Goal: Information Seeking & Learning: Learn about a topic

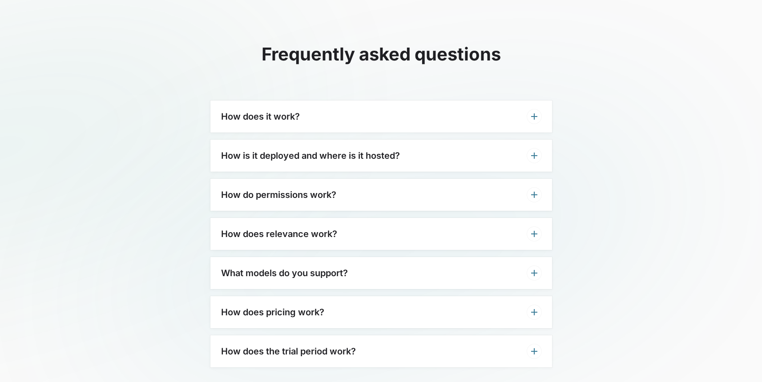
scroll to position [2735, 0]
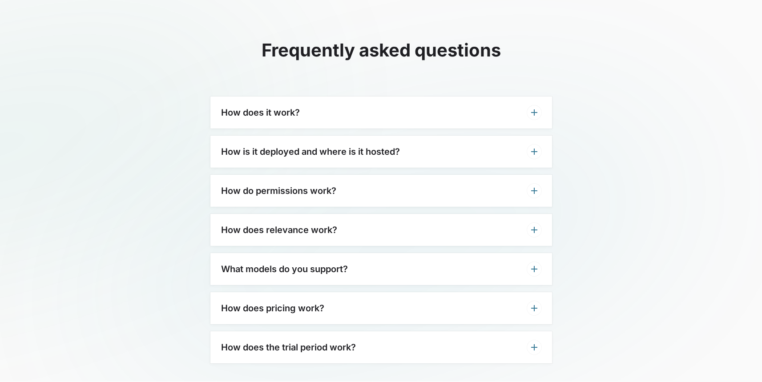
click at [244, 107] on h3 "How does it work?" at bounding box center [260, 112] width 79 height 11
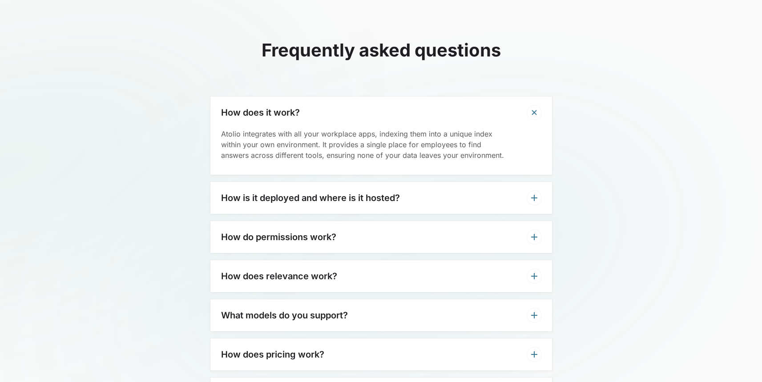
click at [244, 107] on h3 "How does it work?" at bounding box center [260, 112] width 79 height 11
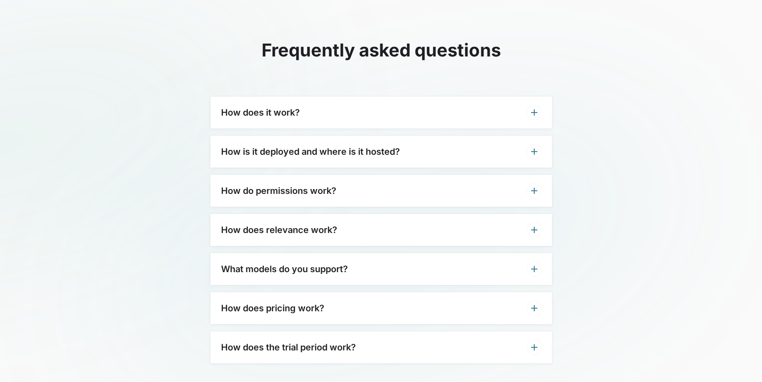
click at [258, 146] on h3 "How is it deployed and where is it hosted?" at bounding box center [310, 151] width 179 height 11
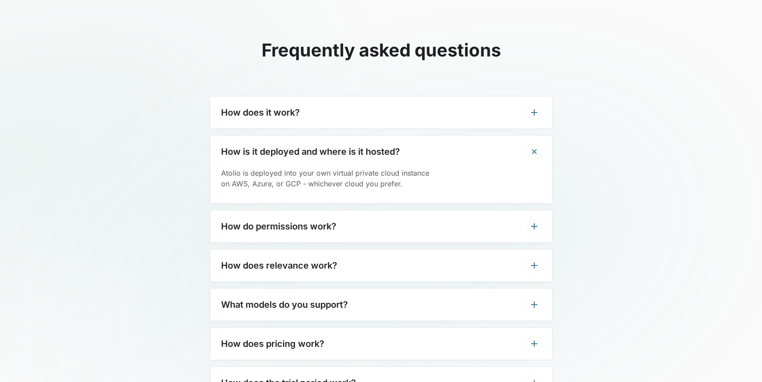
click at [258, 146] on h3 "How is it deployed and where is it hosted?" at bounding box center [310, 151] width 179 height 11
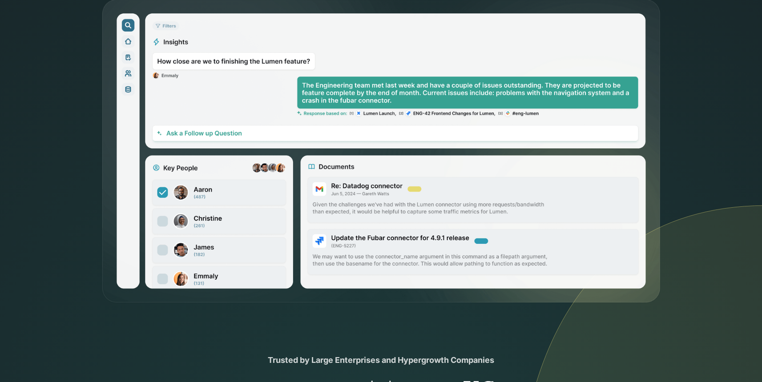
scroll to position [0, 0]
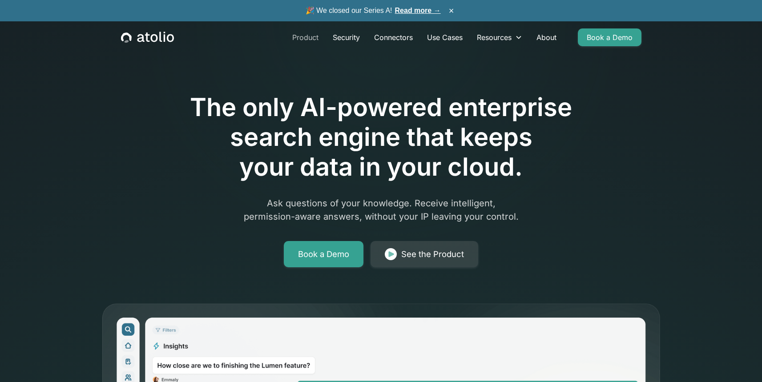
click at [313, 37] on link "Product" at bounding box center [305, 37] width 40 height 18
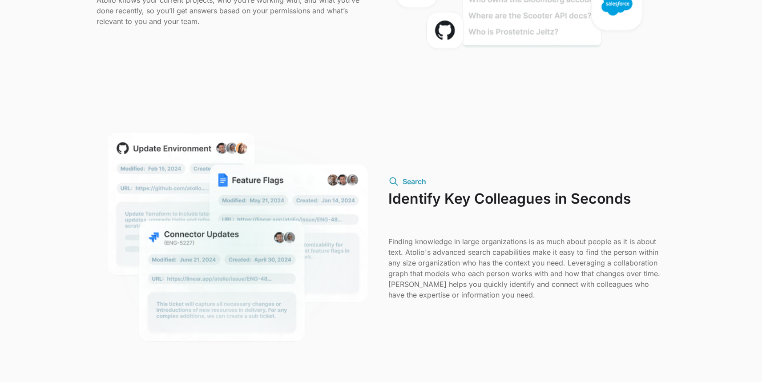
scroll to position [706, 0]
click at [405, 197] on h3 "Identify Key Colleagues in Seconds" at bounding box center [527, 207] width 278 height 35
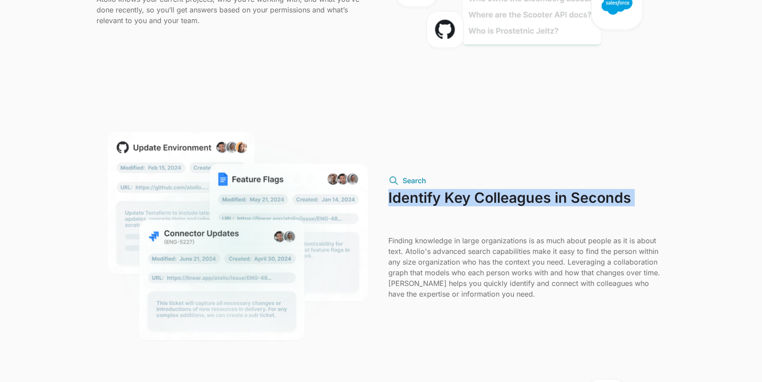
click at [405, 197] on h3 "Identify Key Colleagues in Seconds" at bounding box center [527, 207] width 278 height 35
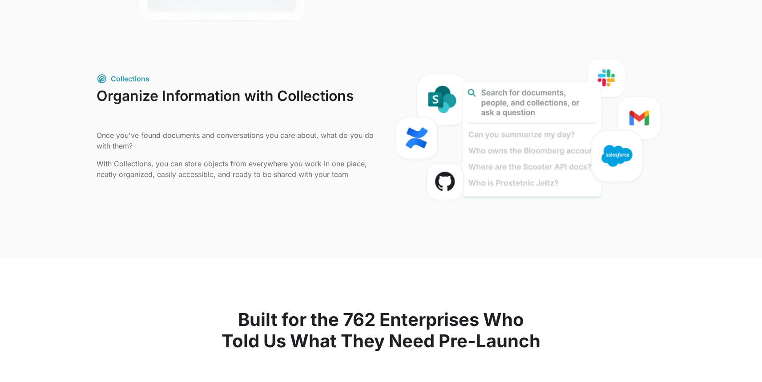
scroll to position [1027, 0]
click at [315, 92] on h3 "Organize Information with Collections" at bounding box center [236, 104] width 278 height 35
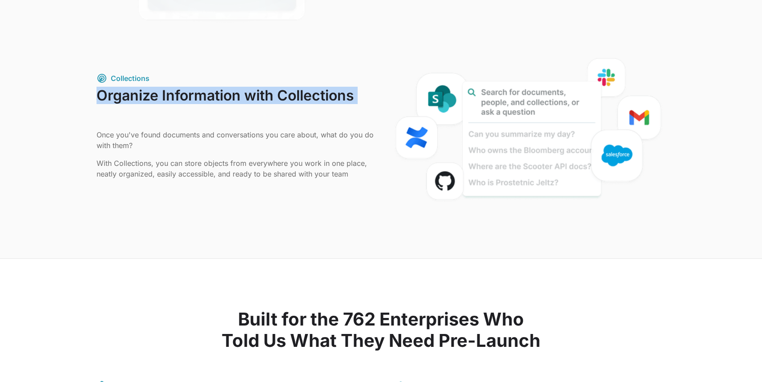
click at [315, 92] on h3 "Organize Information with Collections" at bounding box center [236, 104] width 278 height 35
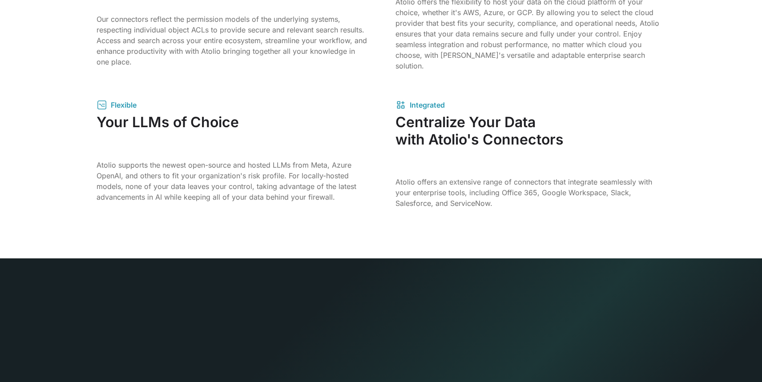
scroll to position [1491, 0]
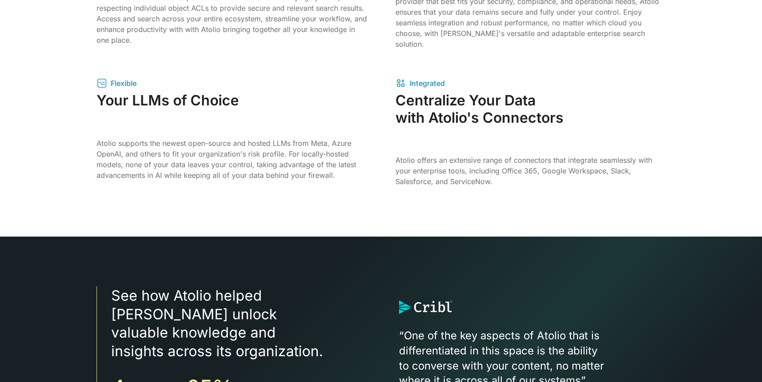
click at [221, 95] on h3 "Your LLMs of Choice" at bounding box center [232, 109] width 271 height 35
click at [421, 110] on h3 "Centralize Your Data with Atolio's Connectors" at bounding box center [531, 118] width 271 height 52
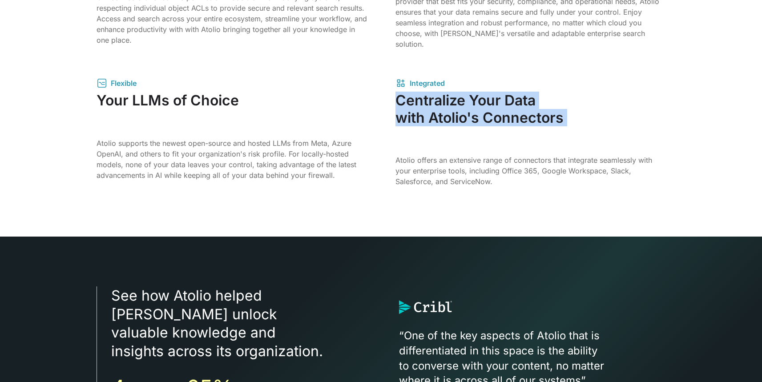
click at [421, 110] on h3 "Centralize Your Data with Atolio's Connectors" at bounding box center [531, 118] width 271 height 52
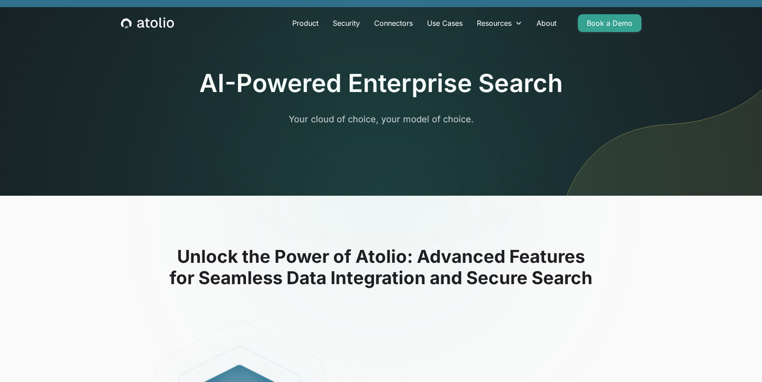
scroll to position [0, 0]
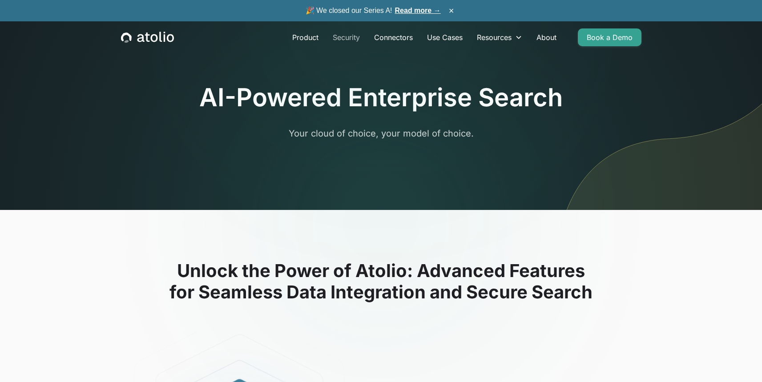
click at [353, 36] on link "Security" at bounding box center [346, 37] width 41 height 18
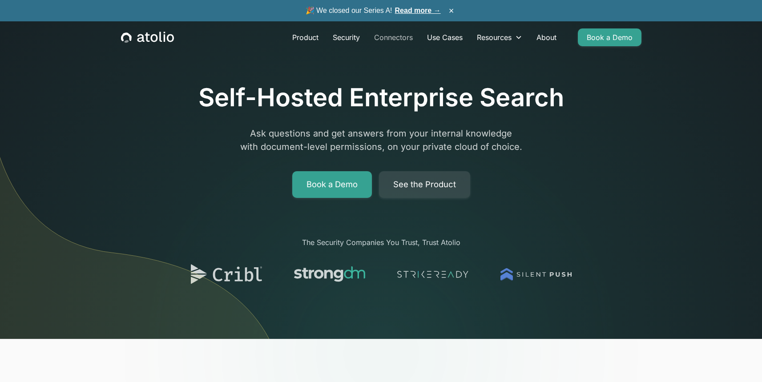
click at [399, 36] on link "Connectors" at bounding box center [393, 37] width 53 height 18
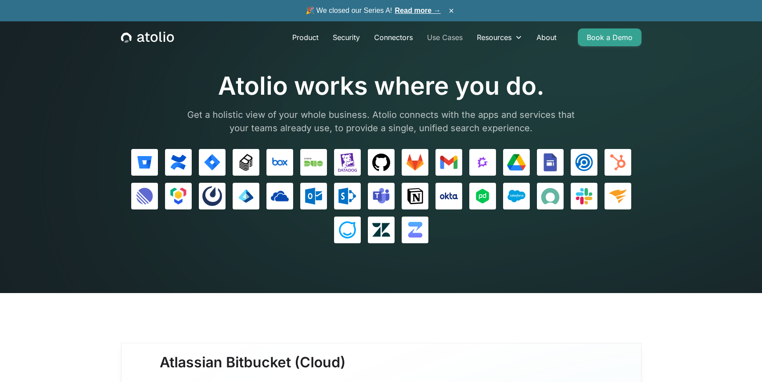
click at [441, 41] on link "Use Cases" at bounding box center [445, 37] width 50 height 18
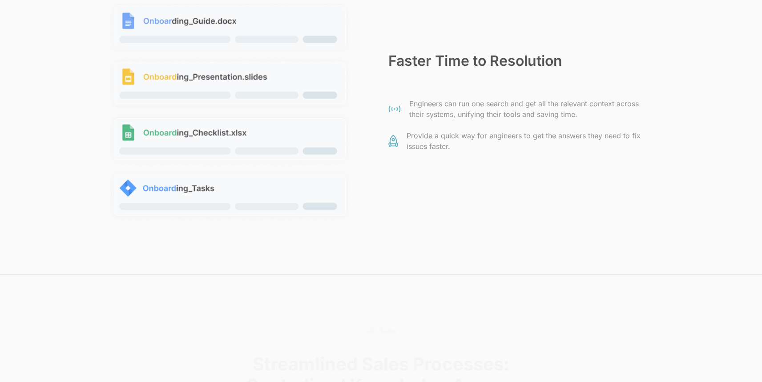
scroll to position [1536, 0]
